Goal: Book appointment/travel/reservation

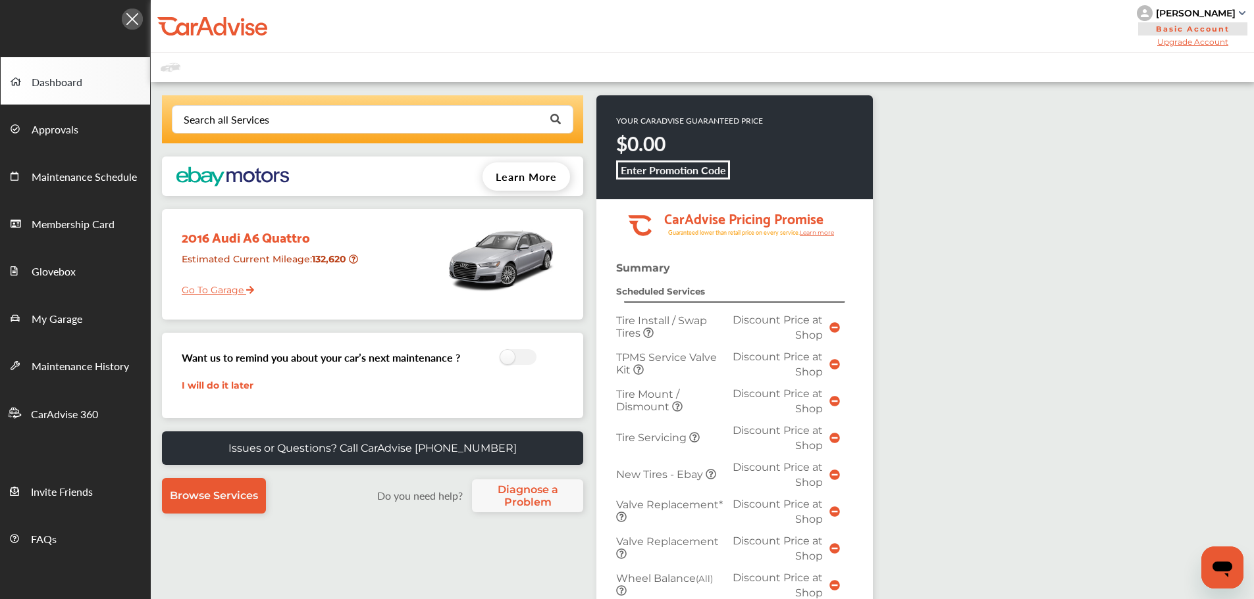
click at [89, 305] on link "My Garage" at bounding box center [75, 317] width 149 height 47
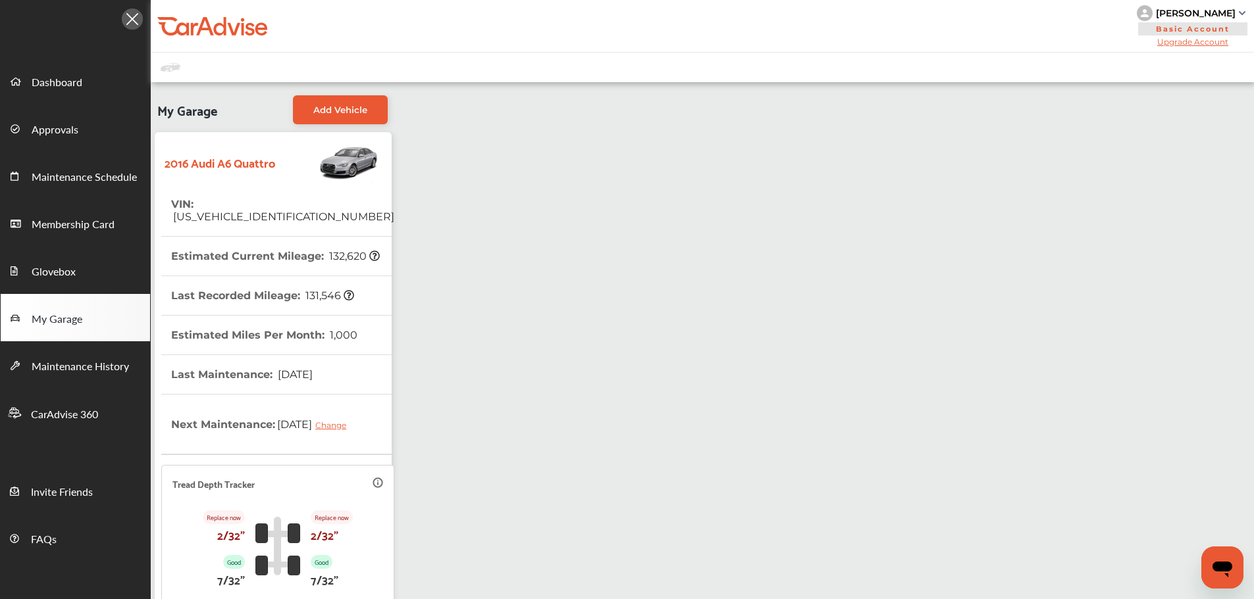
click at [85, 68] on link "Dashboard" at bounding box center [75, 80] width 149 height 47
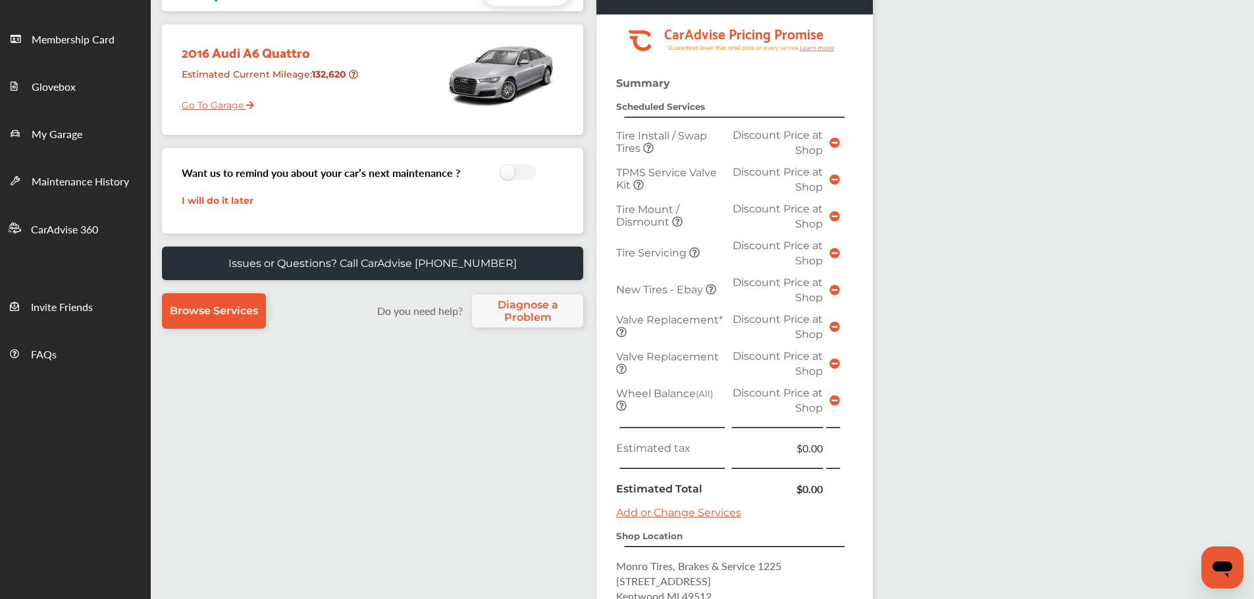
scroll to position [330, 0]
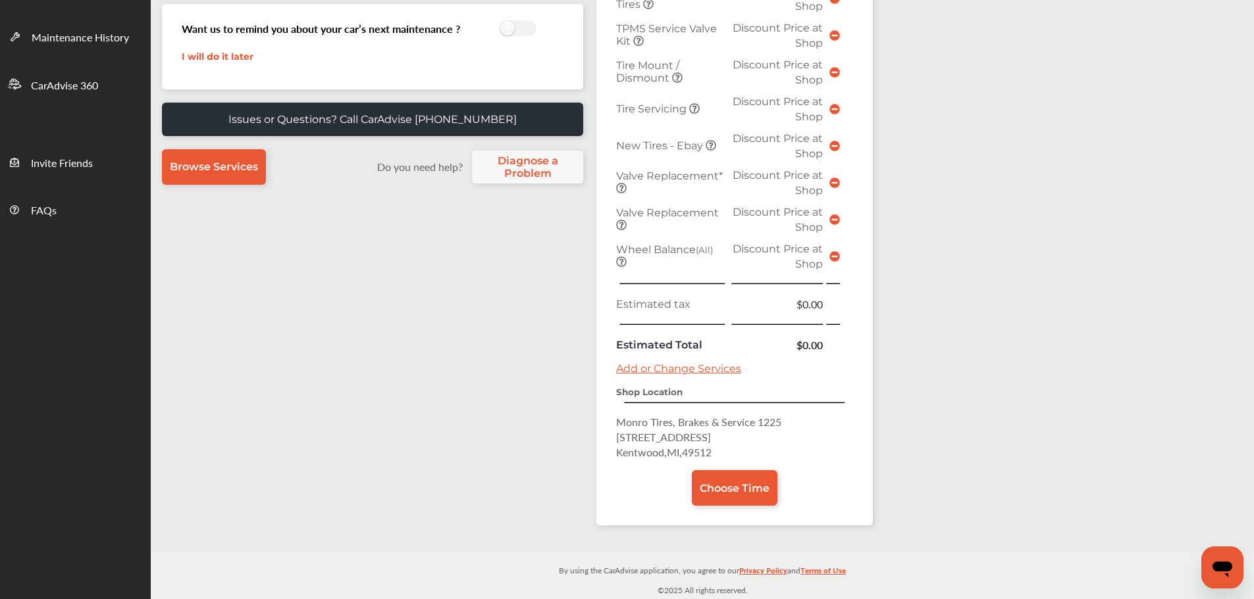
click at [751, 469] on div "Summary Scheduled Services Tire Install / Swap Tires Discount Price at Shop TPM…" at bounding box center [734, 229] width 276 height 593
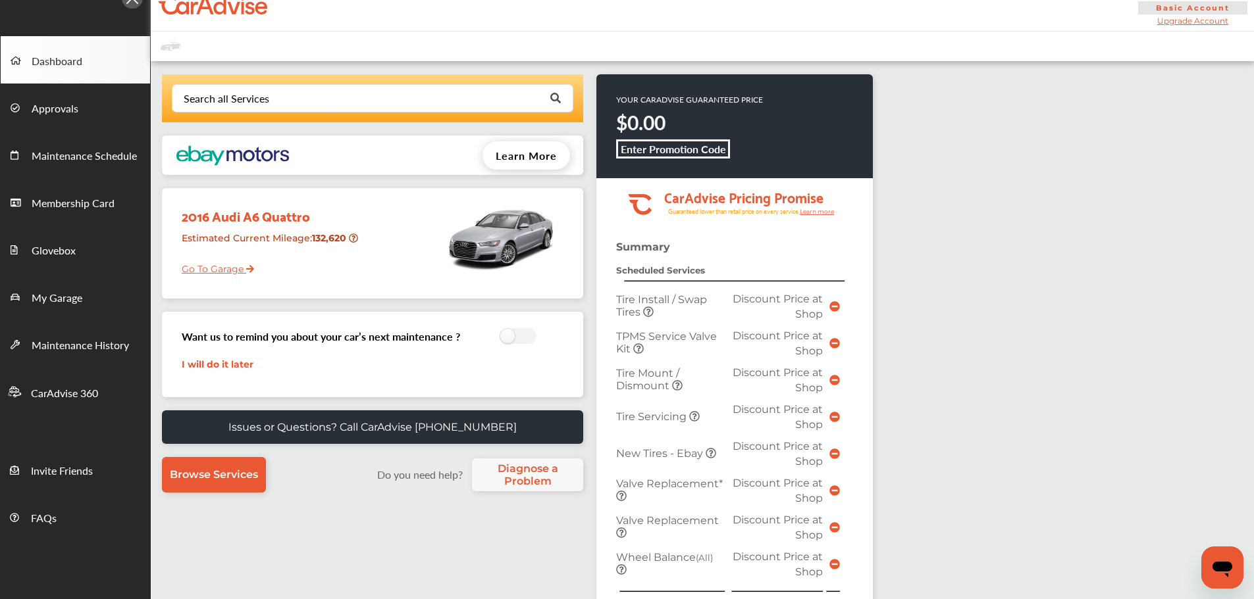
scroll to position [0, 0]
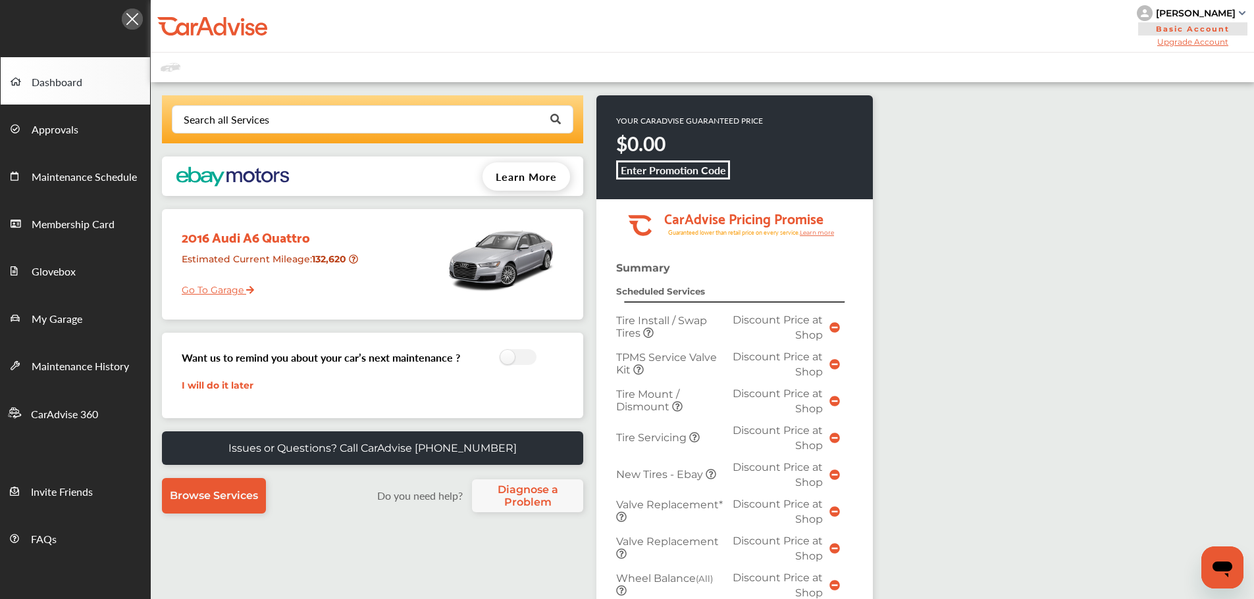
click at [55, 324] on span "My Garage" at bounding box center [57, 319] width 51 height 17
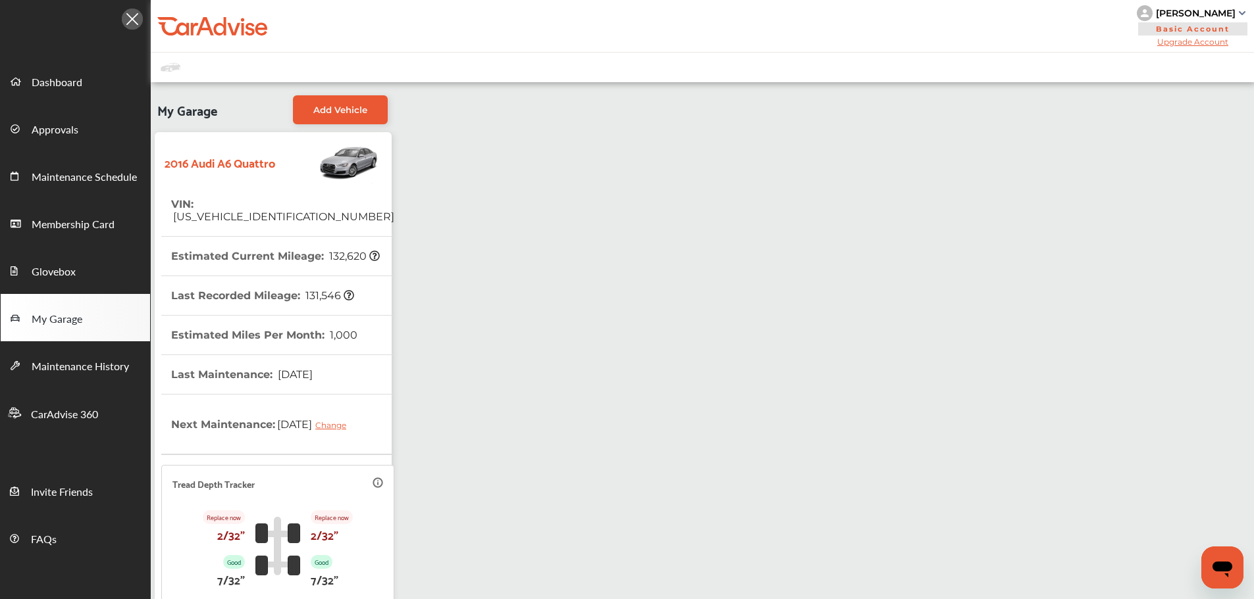
click at [56, 80] on span "Dashboard" at bounding box center [57, 82] width 51 height 17
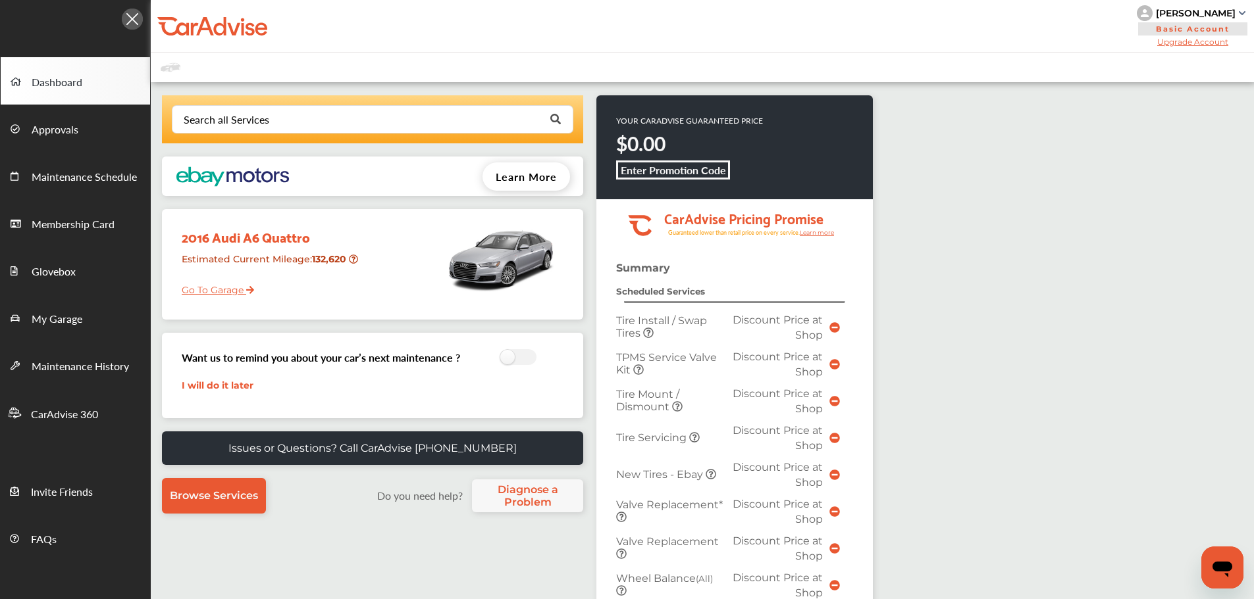
scroll to position [330, 0]
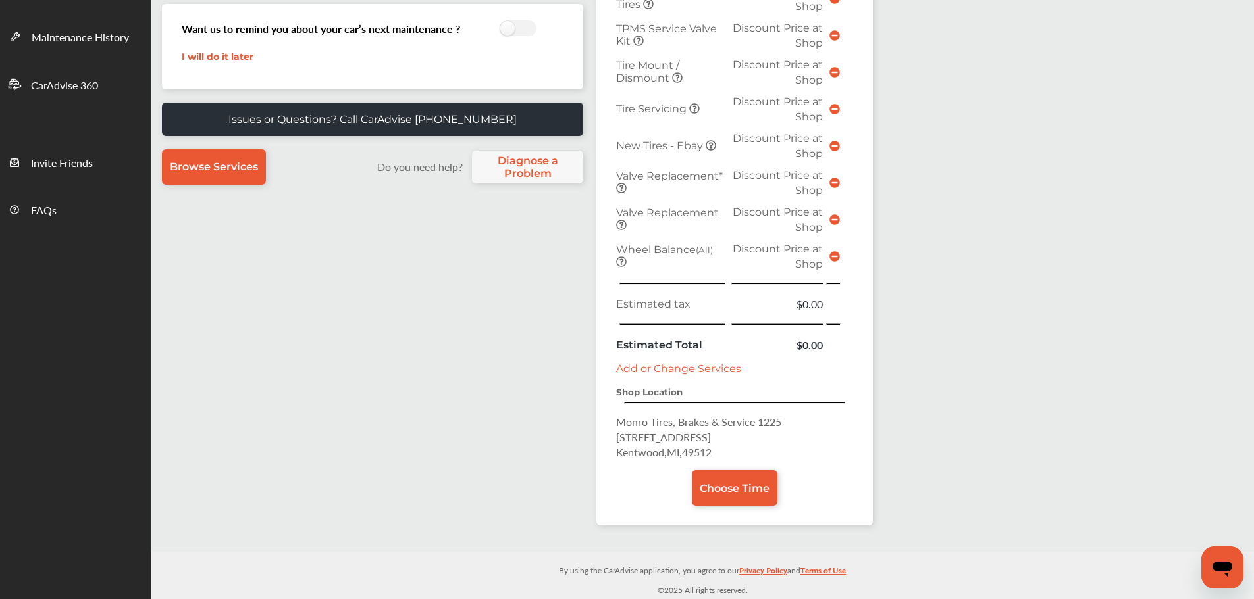
click at [725, 499] on link "Choose Time" at bounding box center [735, 488] width 86 height 36
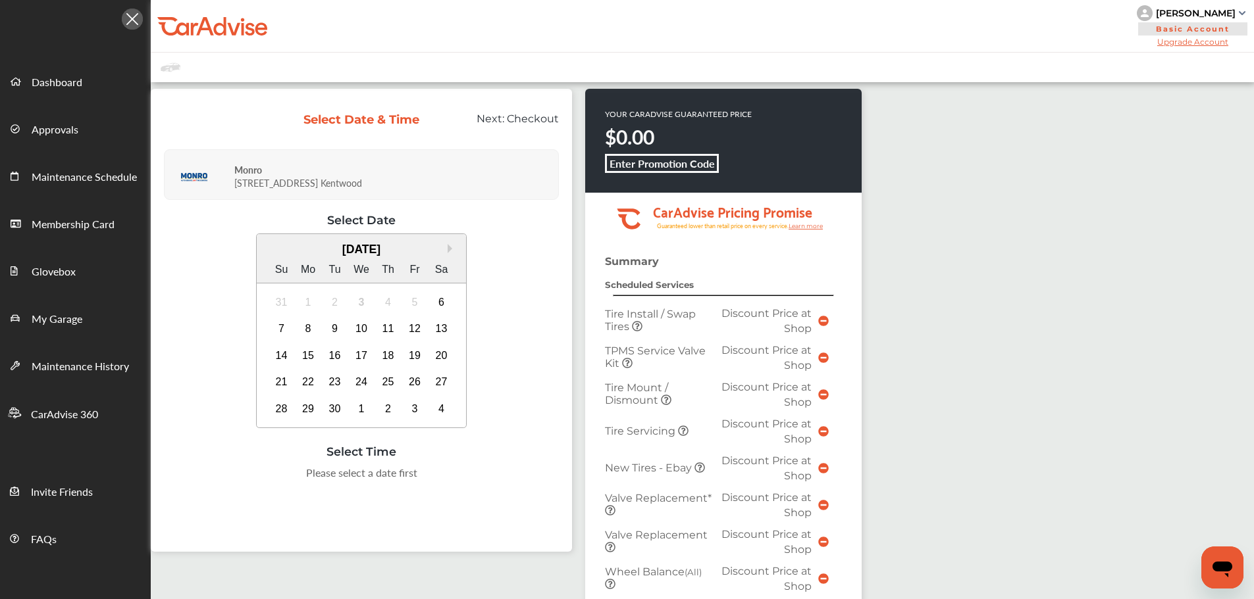
click at [449, 302] on div "6" at bounding box center [441, 302] width 21 height 21
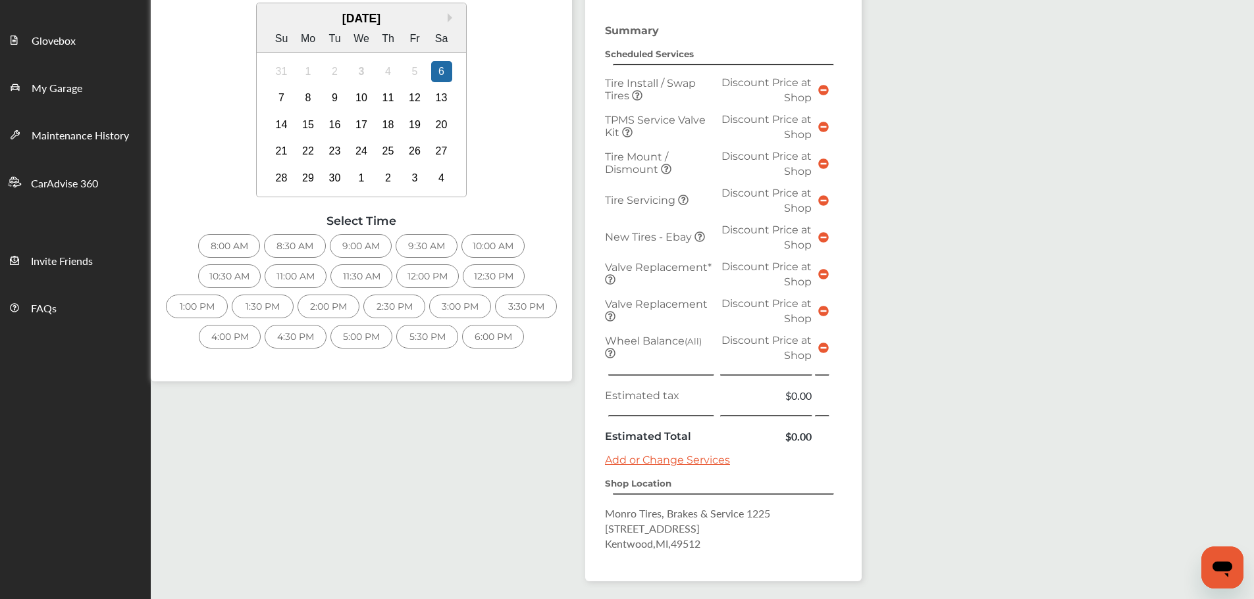
scroll to position [281, 0]
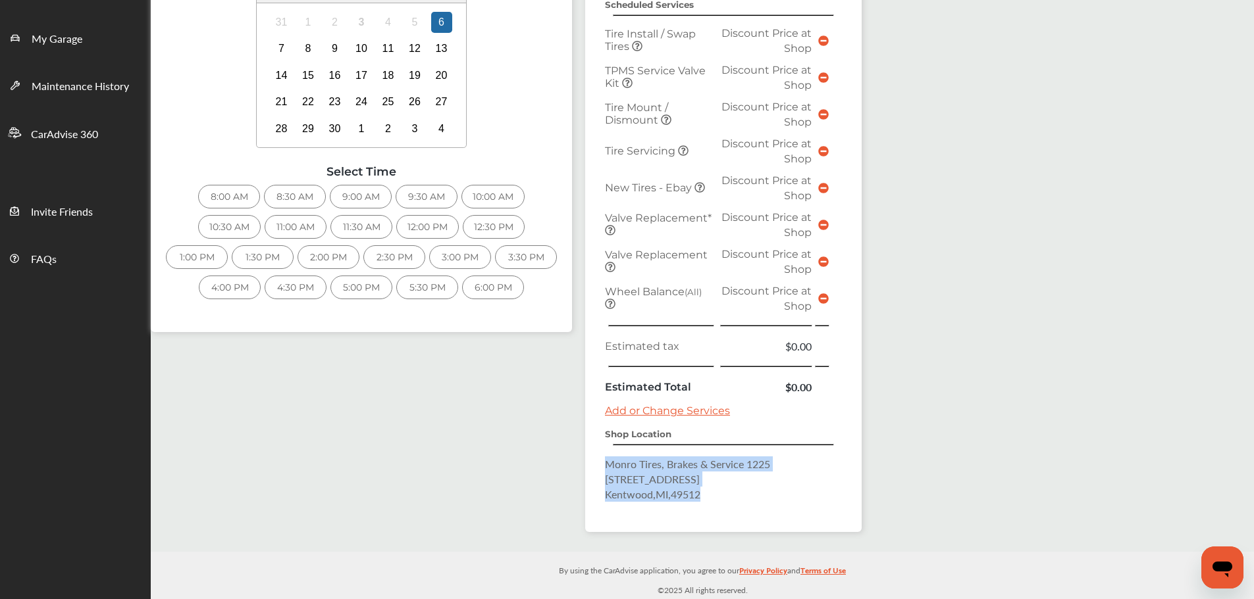
drag, startPoint x: 601, startPoint y: 463, endPoint x: 724, endPoint y: 497, distance: 127.1
click at [724, 497] on div "Summary Scheduled Services Tire Install / Swap Tires Discount Price at Shop TPM…" at bounding box center [723, 253] width 276 height 557
copy p "Monro Tires, Brakes & Service [STREET_ADDRESS]"
